Goal: Transaction & Acquisition: Book appointment/travel/reservation

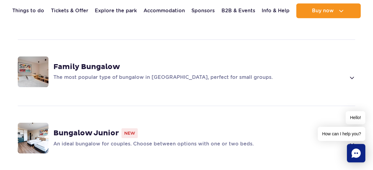
scroll to position [519, 0]
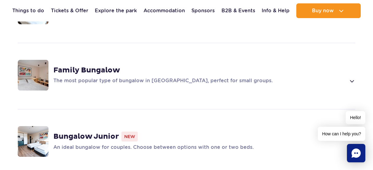
click at [110, 66] on strong "Family Bungalow" at bounding box center [86, 70] width 67 height 9
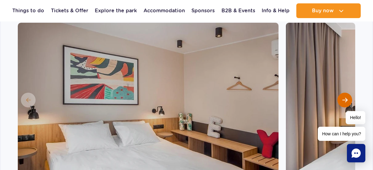
scroll to position [629, 0]
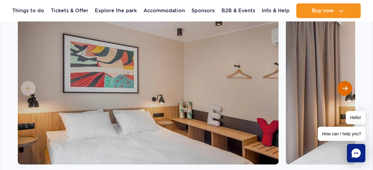
click at [345, 86] on span "Next slide" at bounding box center [344, 89] width 5 height 6
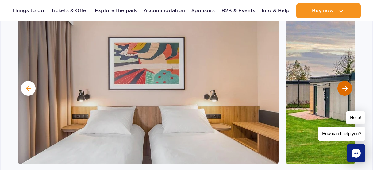
click at [345, 86] on span "Next slide" at bounding box center [344, 89] width 5 height 6
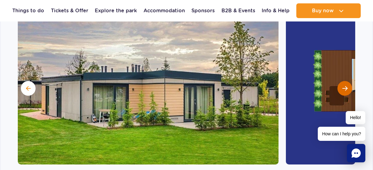
click at [345, 86] on span "Next slide" at bounding box center [344, 89] width 5 height 6
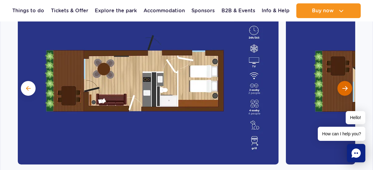
click at [345, 86] on span "Next slide" at bounding box center [344, 89] width 5 height 6
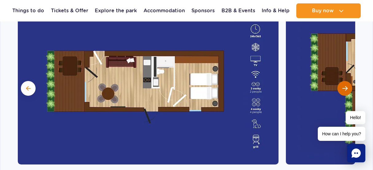
click at [345, 86] on span "Next slide" at bounding box center [344, 89] width 5 height 6
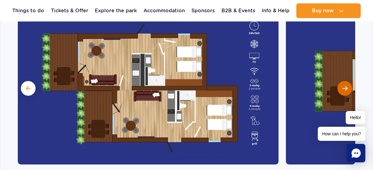
click at [345, 86] on span "Next slide" at bounding box center [344, 89] width 5 height 6
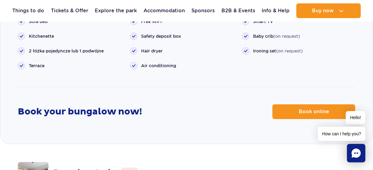
scroll to position [804, 0]
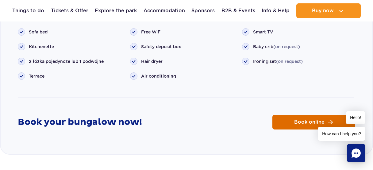
click at [290, 115] on link "Book online" at bounding box center [313, 122] width 83 height 15
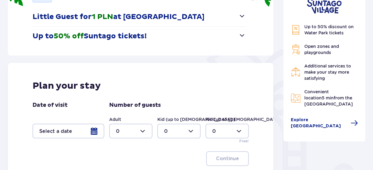
scroll to position [140, 0]
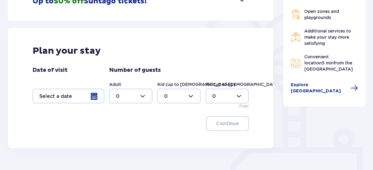
click at [91, 94] on div at bounding box center [69, 96] width 72 height 15
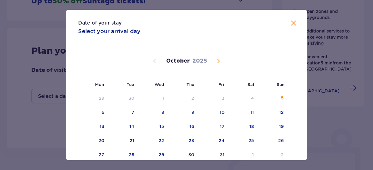
click at [219, 62] on span "Next month" at bounding box center [218, 60] width 7 height 7
click at [253, 125] on div "20" at bounding box center [251, 126] width 6 height 6
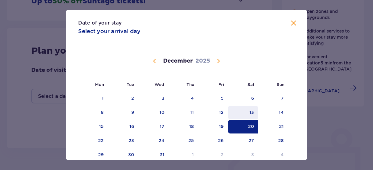
scroll to position [24, 0]
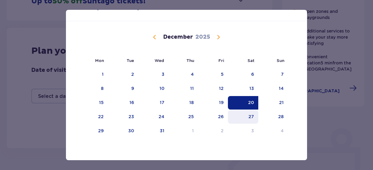
click at [253, 116] on div "27" at bounding box center [252, 117] width 6 height 6
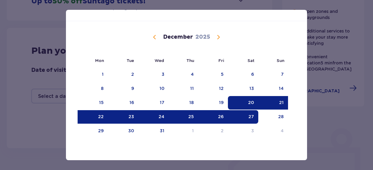
type input "20.12.25 - 27.12.25"
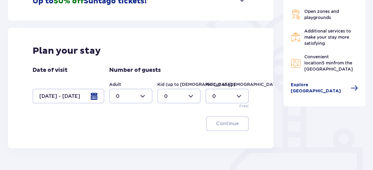
click at [143, 95] on div at bounding box center [130, 96] width 43 height 15
click at [121, 140] on div "2" at bounding box center [131, 140] width 30 height 7
type input "2"
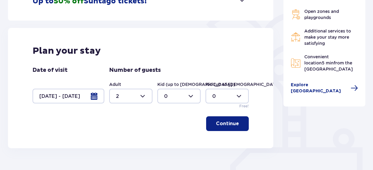
click at [190, 97] on div at bounding box center [178, 96] width 43 height 15
click at [167, 127] on div "1" at bounding box center [179, 127] width 30 height 7
type input "1"
click at [222, 125] on p "Continue" at bounding box center [227, 123] width 23 height 7
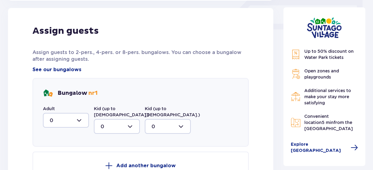
scroll to position [287, 0]
click at [79, 121] on div at bounding box center [66, 120] width 46 height 15
click at [56, 100] on div "2" at bounding box center [66, 101] width 33 height 7
type input "2"
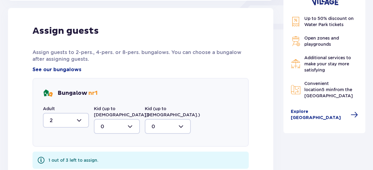
click at [132, 120] on div at bounding box center [117, 126] width 46 height 15
click at [117, 155] on div "1" at bounding box center [117, 158] width 33 height 7
type input "1"
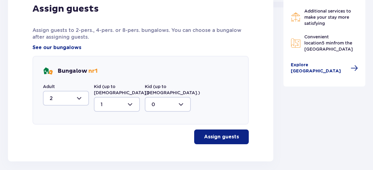
scroll to position [322, 0]
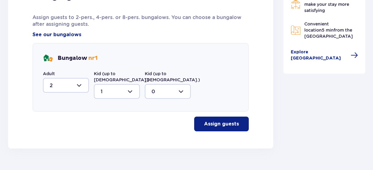
click at [210, 121] on p "Assign guests" at bounding box center [221, 124] width 35 height 7
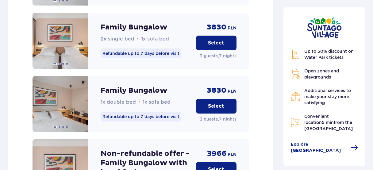
scroll to position [674, 0]
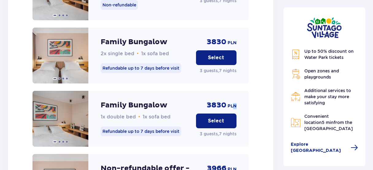
drag, startPoint x: 205, startPoint y: 98, endPoint x: 234, endPoint y: 98, distance: 28.8
click at [234, 98] on div "3830 PLN Select 3 guests , 7 nights" at bounding box center [216, 119] width 41 height 56
drag, startPoint x: 206, startPoint y: 98, endPoint x: 237, endPoint y: 96, distance: 30.1
click at [237, 96] on div "Family Bungalow 1x double bed • 1x sofa bed Refundable up to 7 days before visi…" at bounding box center [141, 119] width 216 height 56
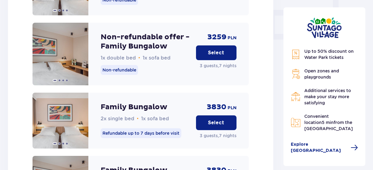
scroll to position [639, 0]
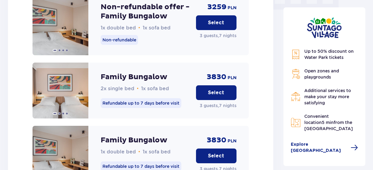
click at [206, 88] on button "Select" at bounding box center [216, 92] width 41 height 15
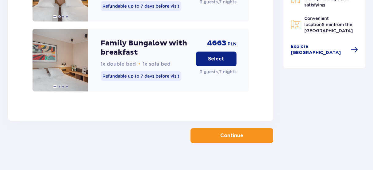
scroll to position [1033, 0]
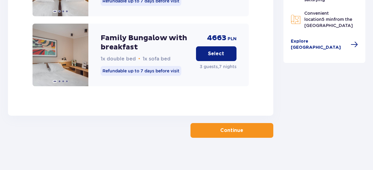
click at [214, 131] on button "Continue" at bounding box center [232, 130] width 83 height 15
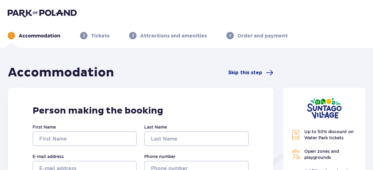
click at [59, 12] on img at bounding box center [42, 13] width 69 height 9
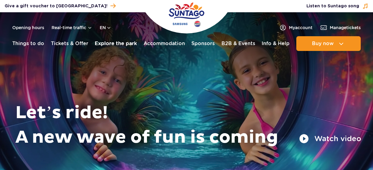
click at [113, 44] on link "Explore the park" at bounding box center [116, 43] width 42 height 15
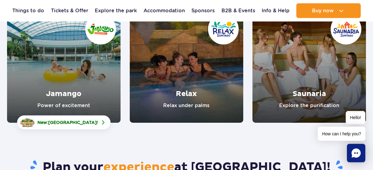
scroll to position [105, 0]
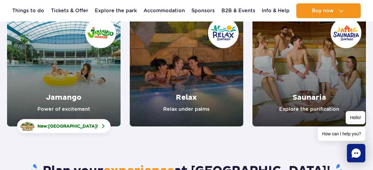
click at [68, 86] on link "Jamango" at bounding box center [64, 70] width 114 height 114
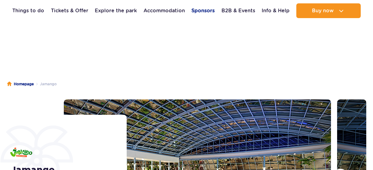
scroll to position [105, 0]
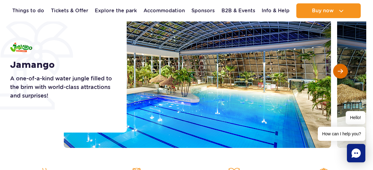
click at [340, 69] on span "Next slide" at bounding box center [340, 71] width 5 height 6
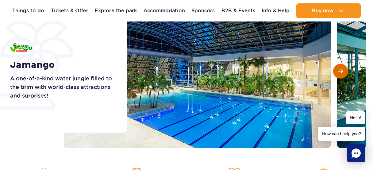
click at [340, 69] on span "Next slide" at bounding box center [340, 71] width 5 height 6
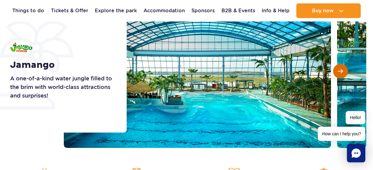
click at [340, 69] on span "Next slide" at bounding box center [340, 71] width 5 height 6
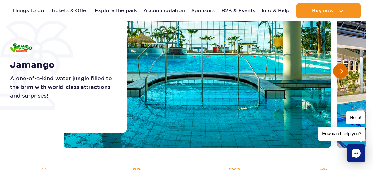
click at [340, 69] on span "Next slide" at bounding box center [340, 71] width 5 height 6
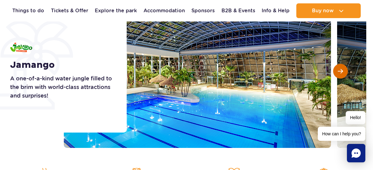
click at [340, 69] on span "Next slide" at bounding box center [340, 71] width 5 height 6
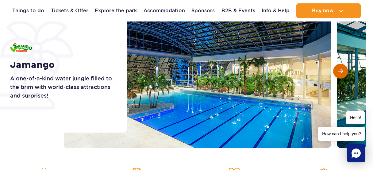
click at [340, 69] on span "Next slide" at bounding box center [340, 71] width 5 height 6
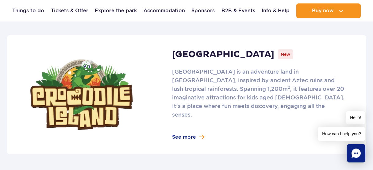
scroll to position [420, 0]
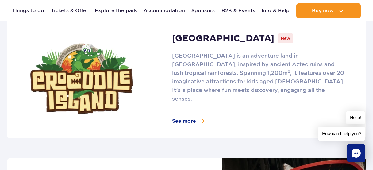
click at [258, 67] on link at bounding box center [186, 78] width 359 height 119
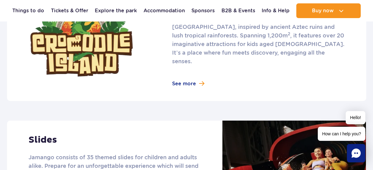
scroll to position [525, 0]
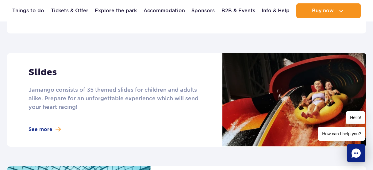
click at [91, 83] on link at bounding box center [186, 100] width 359 height 94
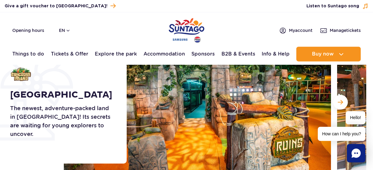
scroll to position [70, 0]
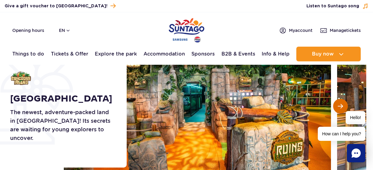
click at [342, 104] on span "Next slide" at bounding box center [340, 106] width 5 height 6
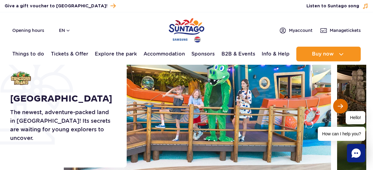
click at [342, 104] on span "Next slide" at bounding box center [340, 106] width 5 height 6
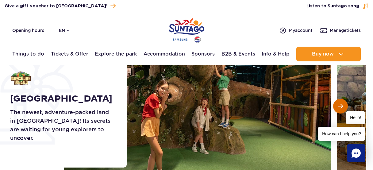
click at [341, 104] on span "Next slide" at bounding box center [340, 106] width 5 height 6
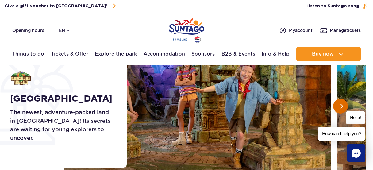
click at [341, 104] on span "Next slide" at bounding box center [340, 106] width 5 height 6
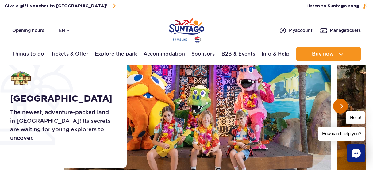
click at [341, 103] on button "Next slide" at bounding box center [340, 106] width 15 height 15
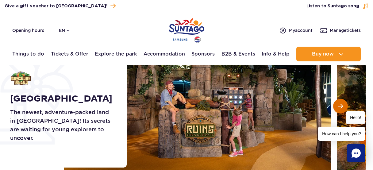
click at [341, 103] on button "Next slide" at bounding box center [340, 106] width 15 height 15
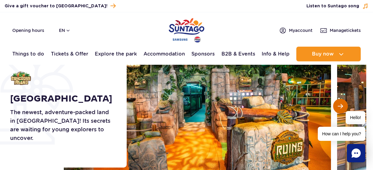
click at [341, 103] on button "Next slide" at bounding box center [340, 106] width 15 height 15
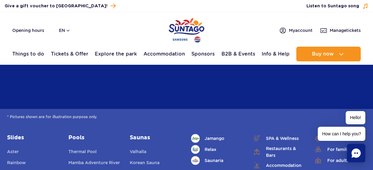
scroll to position [1679, 0]
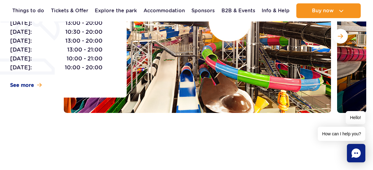
scroll to position [105, 0]
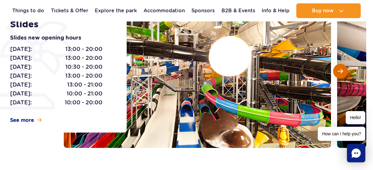
click at [342, 69] on span "Next slide" at bounding box center [340, 71] width 5 height 6
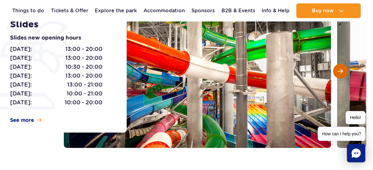
click at [342, 69] on span "Next slide" at bounding box center [340, 71] width 5 height 6
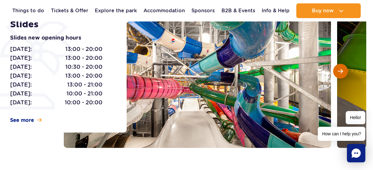
click at [342, 69] on span "Next slide" at bounding box center [340, 71] width 5 height 6
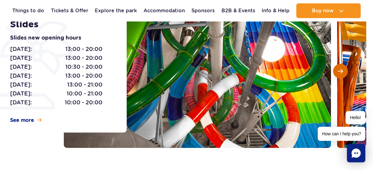
click at [342, 69] on span "Next slide" at bounding box center [340, 71] width 5 height 6
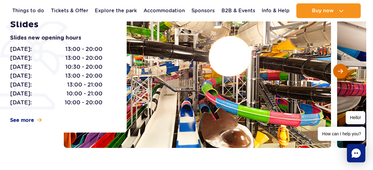
click at [342, 69] on span "Next slide" at bounding box center [340, 71] width 5 height 6
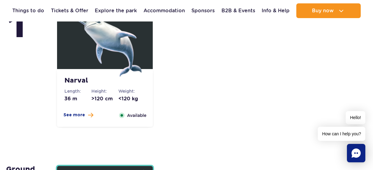
scroll to position [1399, 0]
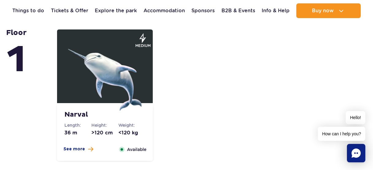
click at [128, 84] on img at bounding box center [105, 74] width 74 height 74
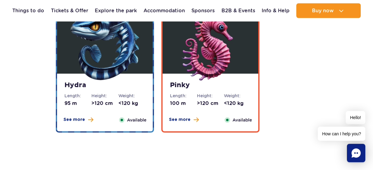
scroll to position [1223, 0]
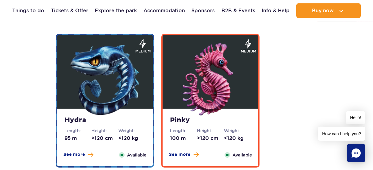
click at [107, 82] on img at bounding box center [105, 80] width 74 height 74
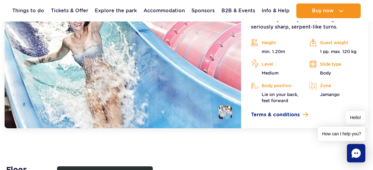
scroll to position [1472, 0]
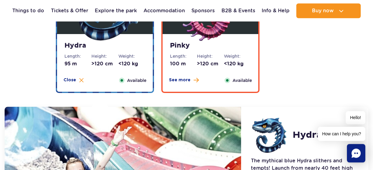
click at [229, 69] on div "Pinky Length: 100 m Height: >120 cm Weight: <120 kg See more Close Available" at bounding box center [211, 63] width 96 height 58
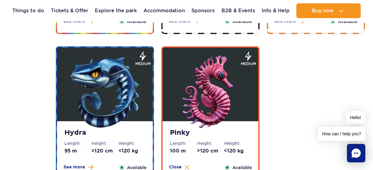
scroll to position [1122, 0]
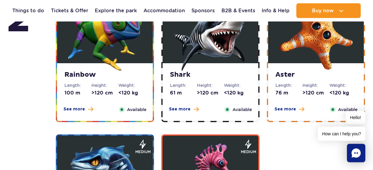
click at [130, 76] on strong "Rainbow" at bounding box center [104, 75] width 81 height 9
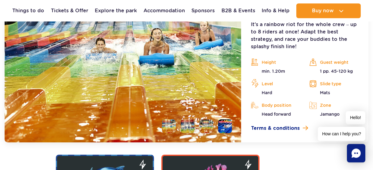
scroll to position [1291, 0]
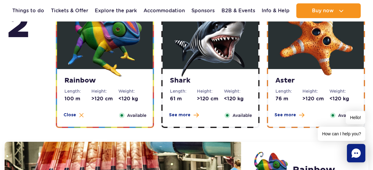
click at [192, 69] on img at bounding box center [211, 40] width 74 height 74
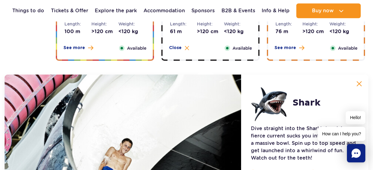
scroll to position [1117, 0]
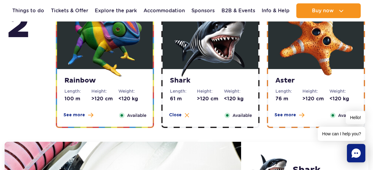
click at [289, 62] on img at bounding box center [316, 40] width 74 height 74
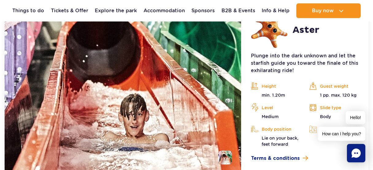
scroll to position [1291, 0]
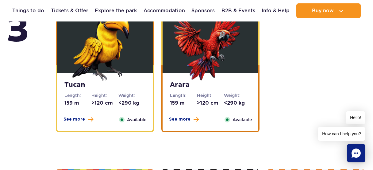
click at [222, 67] on img at bounding box center [211, 44] width 74 height 74
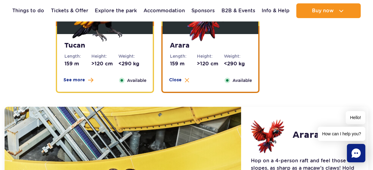
scroll to position [946, 0]
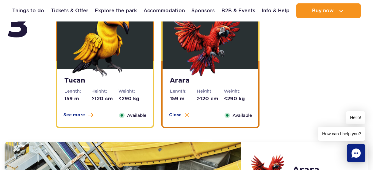
click at [126, 71] on img at bounding box center [105, 40] width 74 height 74
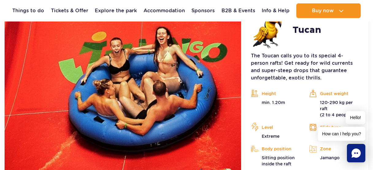
scroll to position [1121, 0]
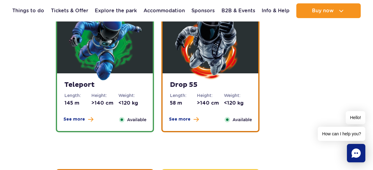
click at [188, 63] on img at bounding box center [211, 44] width 74 height 74
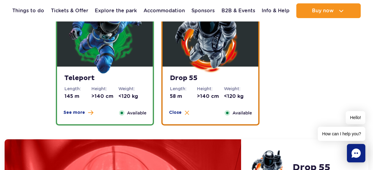
scroll to position [775, 0]
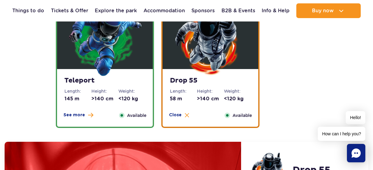
click at [135, 72] on img at bounding box center [105, 40] width 74 height 74
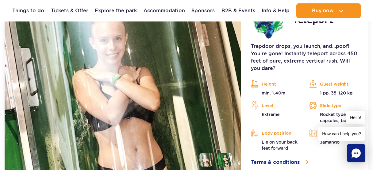
scroll to position [950, 0]
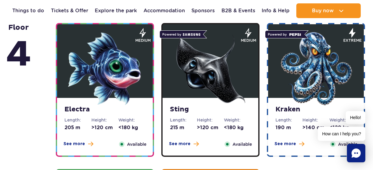
click at [303, 69] on img at bounding box center [316, 69] width 74 height 74
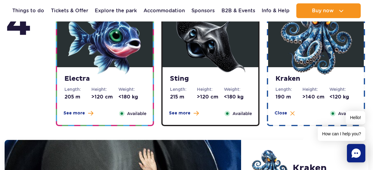
scroll to position [594, 0]
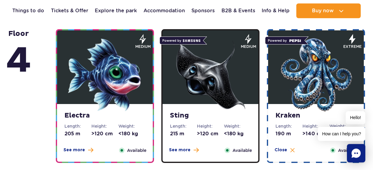
click at [219, 75] on img at bounding box center [211, 75] width 74 height 74
click at [126, 82] on img at bounding box center [105, 75] width 74 height 74
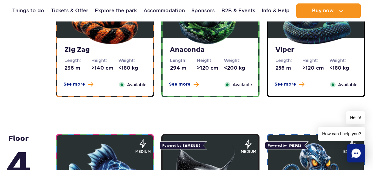
scroll to position [454, 0]
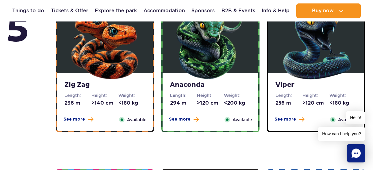
click at [291, 67] on img at bounding box center [316, 44] width 74 height 74
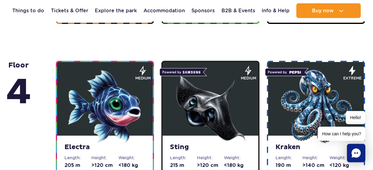
scroll to position [564, 0]
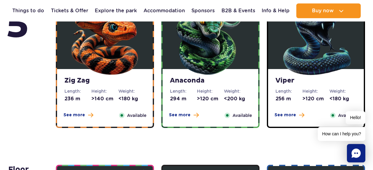
click at [300, 58] on img at bounding box center [316, 40] width 74 height 74
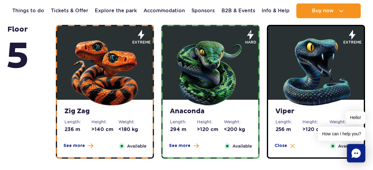
scroll to position [424, 0]
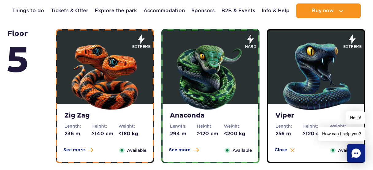
click at [231, 72] on img at bounding box center [211, 75] width 74 height 74
click at [129, 87] on img at bounding box center [105, 75] width 74 height 74
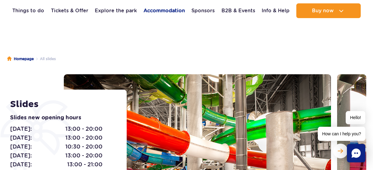
scroll to position [35, 0]
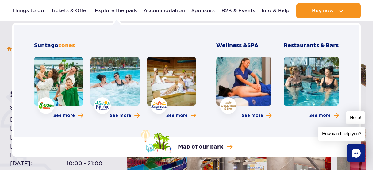
click at [124, 75] on link at bounding box center [115, 81] width 49 height 49
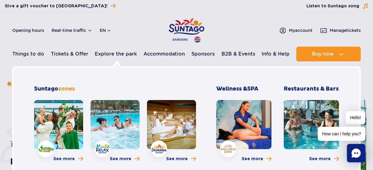
click at [175, 110] on link at bounding box center [171, 124] width 49 height 49
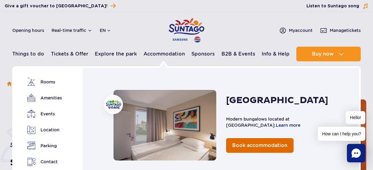
click at [257, 142] on link "Book accommodation" at bounding box center [260, 145] width 68 height 15
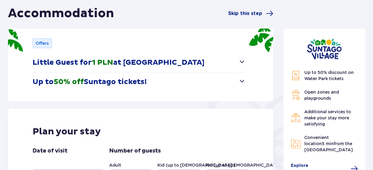
scroll to position [70, 0]
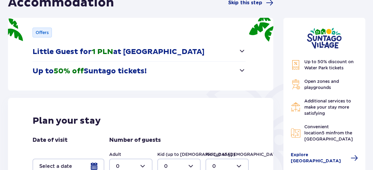
click at [166, 53] on p "Little Guest for 1 PLN at [GEOGRAPHIC_DATA]" at bounding box center [119, 51] width 172 height 9
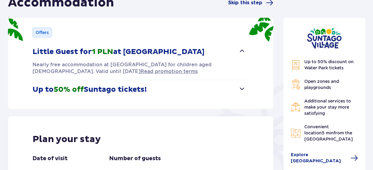
click at [166, 53] on p "Little Guest for 1 PLN at [GEOGRAPHIC_DATA]" at bounding box center [119, 51] width 172 height 9
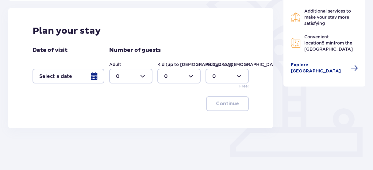
scroll to position [175, 0]
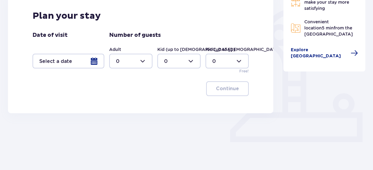
click at [91, 59] on div at bounding box center [69, 61] width 72 height 15
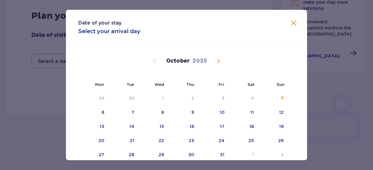
click at [218, 61] on span "Next month" at bounding box center [218, 60] width 7 height 7
click at [101, 139] on div "22" at bounding box center [101, 140] width 6 height 6
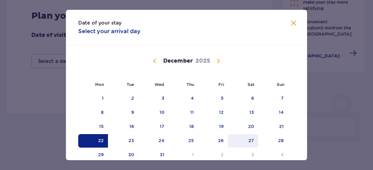
click at [249, 137] on div "27" at bounding box center [243, 141] width 30 height 14
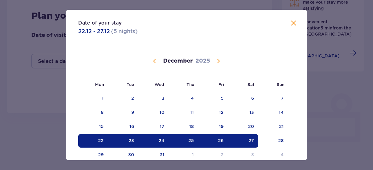
type input "[DATE] - [DATE]"
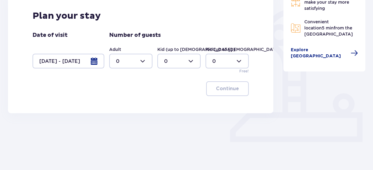
click at [140, 60] on div at bounding box center [130, 61] width 43 height 15
click at [126, 104] on div "2" at bounding box center [131, 105] width 30 height 7
type input "2"
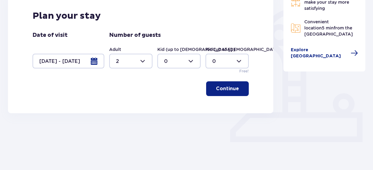
click at [193, 61] on div at bounding box center [178, 61] width 43 height 15
click at [179, 93] on div "1" at bounding box center [179, 92] width 30 height 7
type input "1"
click at [223, 90] on p "Continue" at bounding box center [227, 88] width 23 height 7
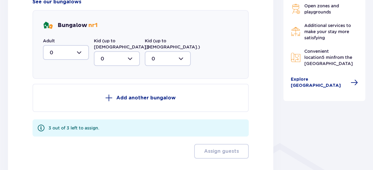
scroll to position [322, 0]
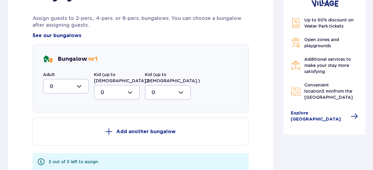
click at [82, 86] on div at bounding box center [66, 86] width 46 height 15
click at [70, 129] on div "2" at bounding box center [66, 130] width 33 height 7
type input "2"
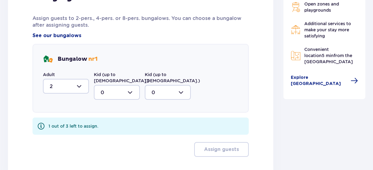
click at [128, 89] on div at bounding box center [117, 92] width 46 height 15
click at [118, 121] on div "1" at bounding box center [117, 124] width 33 height 7
type input "1"
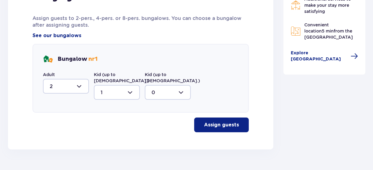
click at [214, 122] on p "Assign guests" at bounding box center [221, 125] width 35 height 7
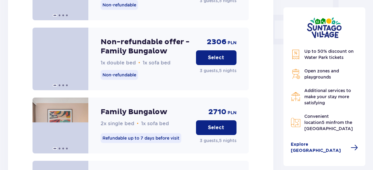
scroll to position [639, 0]
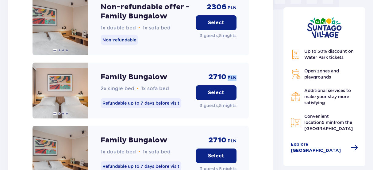
drag, startPoint x: 208, startPoint y: 70, endPoint x: 226, endPoint y: 69, distance: 18.1
click at [226, 69] on div "2710 PLN Select 3 guests , 5 nights" at bounding box center [216, 91] width 41 height 56
drag, startPoint x: 227, startPoint y: 70, endPoint x: 206, endPoint y: 71, distance: 20.6
click at [206, 71] on div "2710 PLN Select 3 guests , 5 nights" at bounding box center [216, 91] width 41 height 56
drag, startPoint x: 203, startPoint y: 70, endPoint x: 227, endPoint y: 69, distance: 24.0
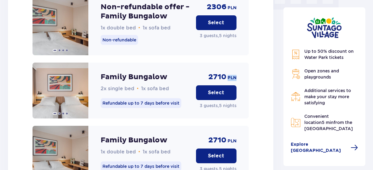
click at [227, 69] on div "2710 PLN Select 3 guests , 5 nights" at bounding box center [216, 91] width 41 height 56
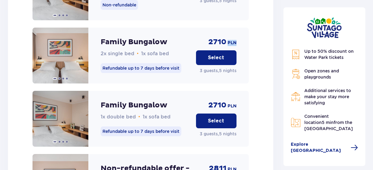
scroll to position [674, 0]
click at [82, 116] on span at bounding box center [81, 118] width 5 height 5
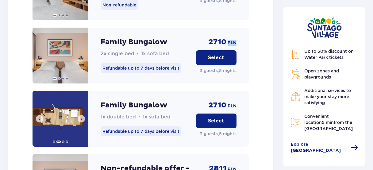
click at [60, 114] on img at bounding box center [61, 119] width 56 height 56
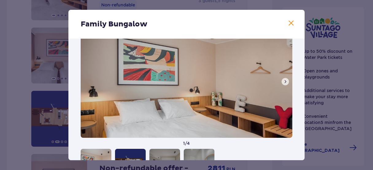
scroll to position [35, 0]
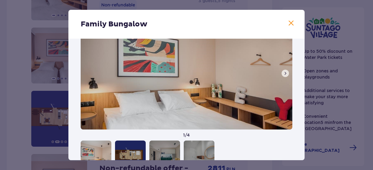
click at [284, 72] on span at bounding box center [285, 73] width 5 height 5
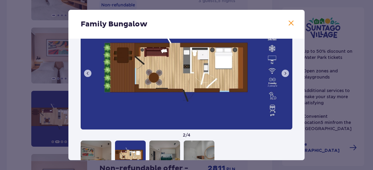
click at [293, 21] on span at bounding box center [290, 23] width 7 height 7
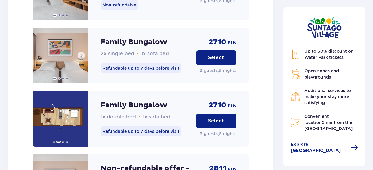
click at [67, 64] on img at bounding box center [61, 56] width 56 height 56
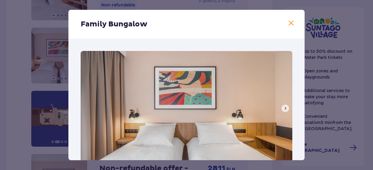
scroll to position [58, 0]
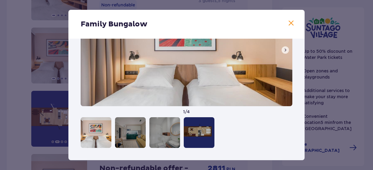
click at [285, 48] on span at bounding box center [285, 50] width 5 height 5
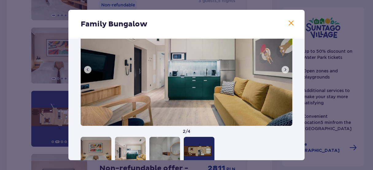
scroll to position [23, 0]
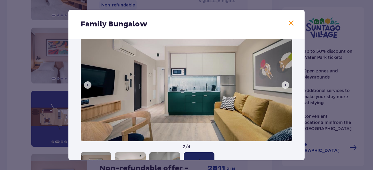
click at [285, 86] on span at bounding box center [285, 85] width 5 height 5
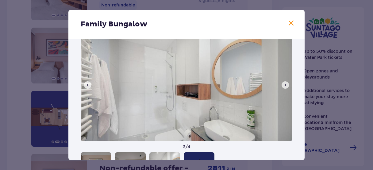
click at [285, 86] on span at bounding box center [285, 85] width 5 height 5
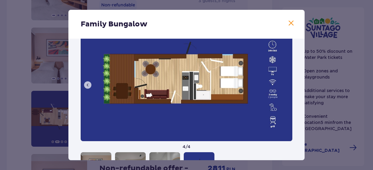
click at [293, 23] on span at bounding box center [290, 23] width 7 height 7
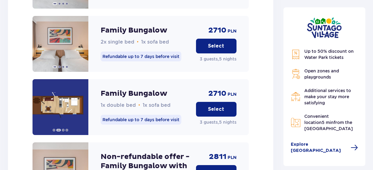
scroll to position [674, 0]
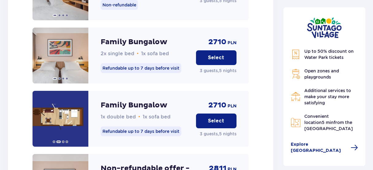
click at [223, 54] on p "Select" at bounding box center [216, 57] width 16 height 7
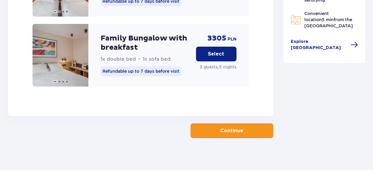
scroll to position [1033, 0]
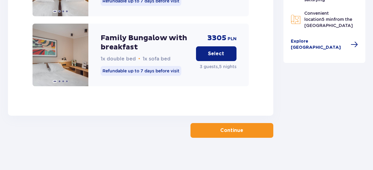
click at [235, 127] on p "Continue" at bounding box center [231, 130] width 23 height 7
